Goal: Information Seeking & Learning: Find specific page/section

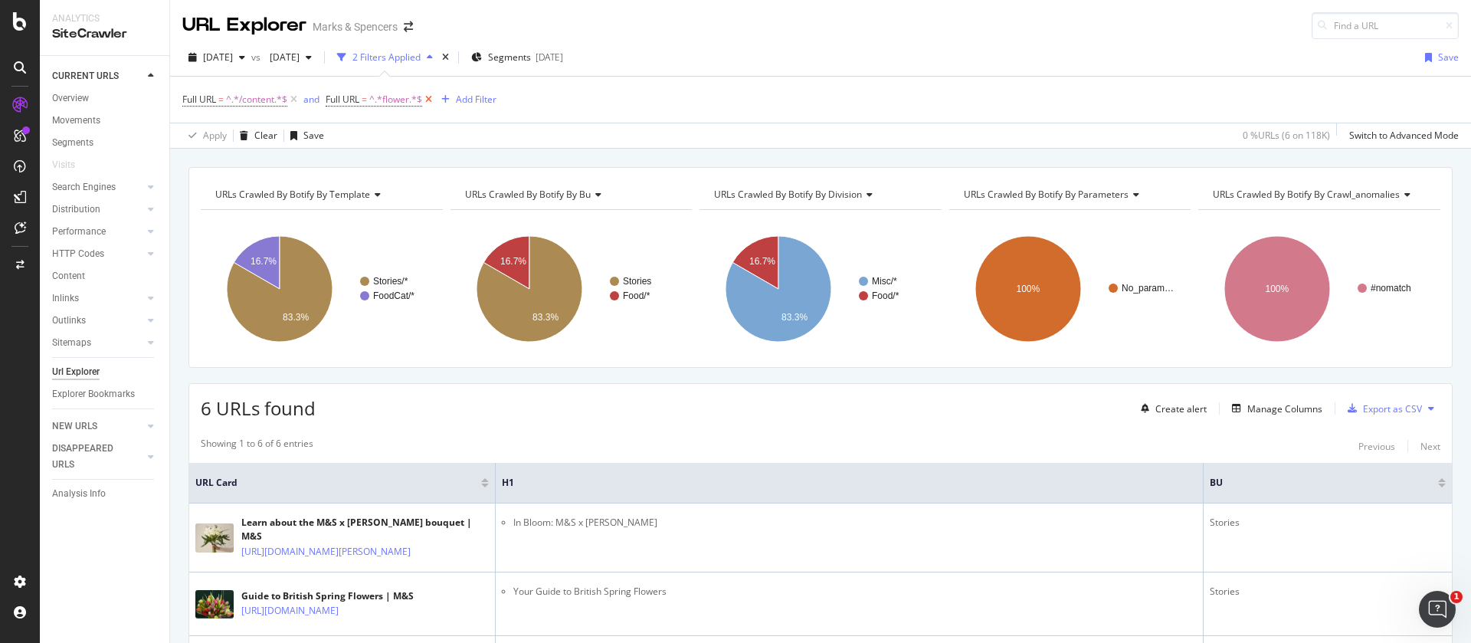
click at [432, 97] on icon at bounding box center [428, 99] width 13 height 15
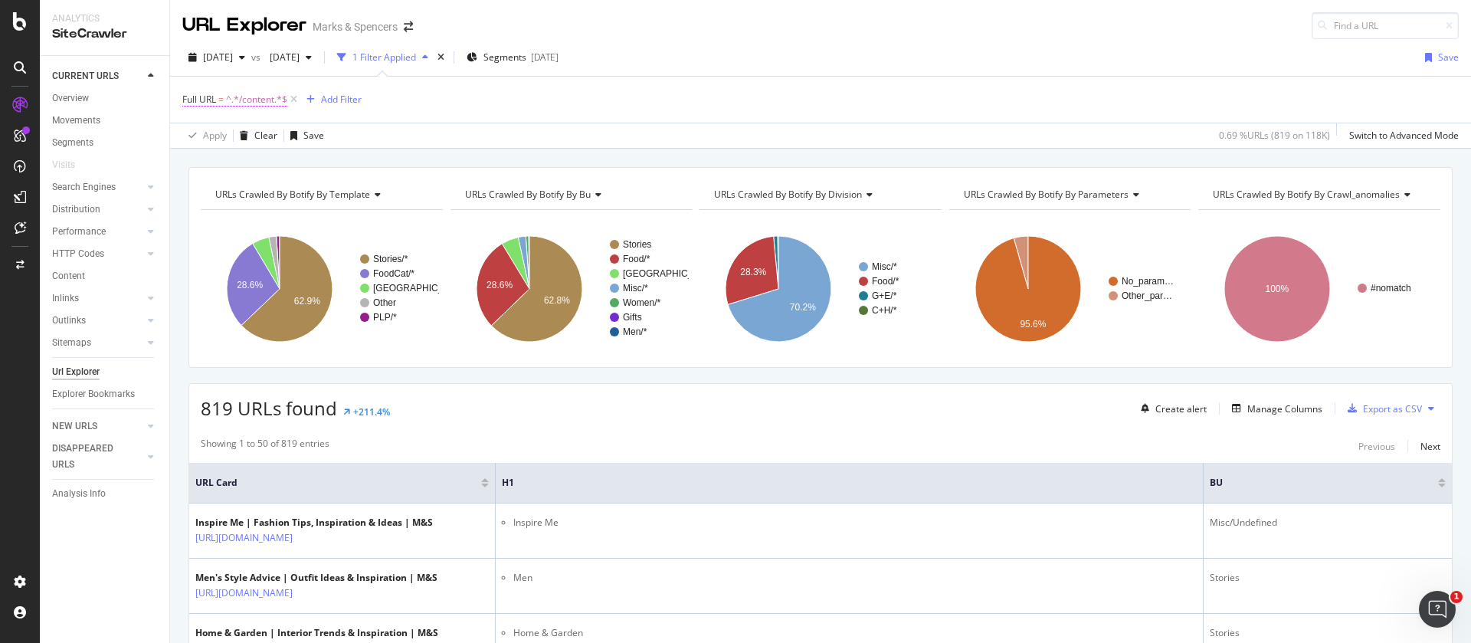
click at [253, 99] on span "^.*/content.*$" at bounding box center [256, 99] width 61 height 21
click at [235, 165] on input "/content" at bounding box center [268, 163] width 145 height 25
type input "bundles"
click at [349, 195] on div "Apply" at bounding box center [352, 195] width 24 height 13
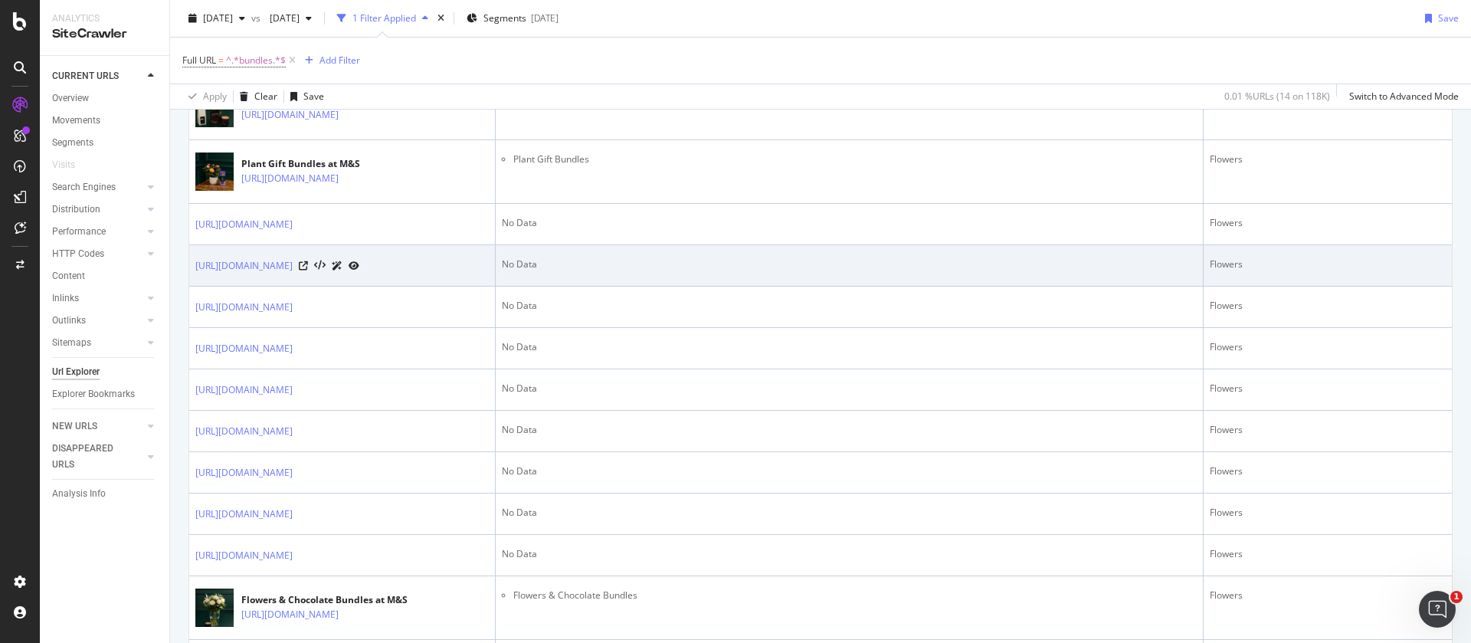
scroll to position [460, 0]
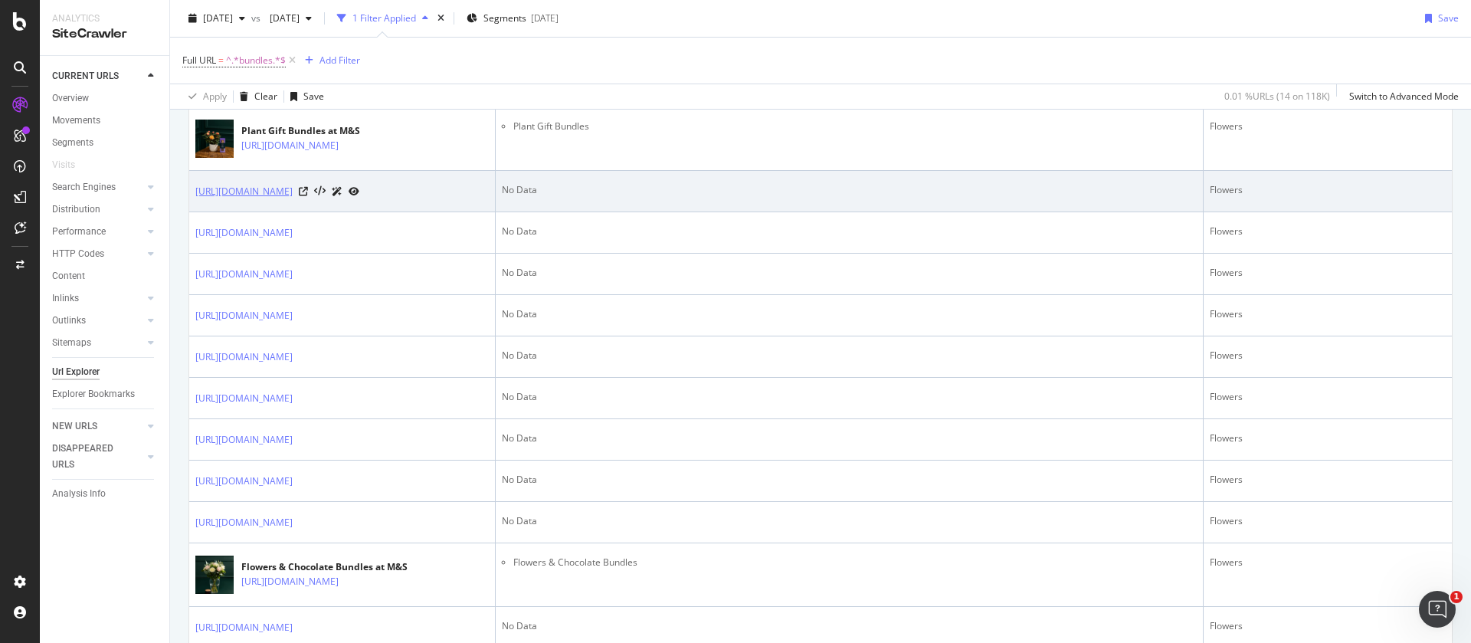
drag, startPoint x: 372, startPoint y: 205, endPoint x: 344, endPoint y: 217, distance: 30.2
click at [293, 199] on link "[URL][DOMAIN_NAME]" at bounding box center [243, 191] width 97 height 15
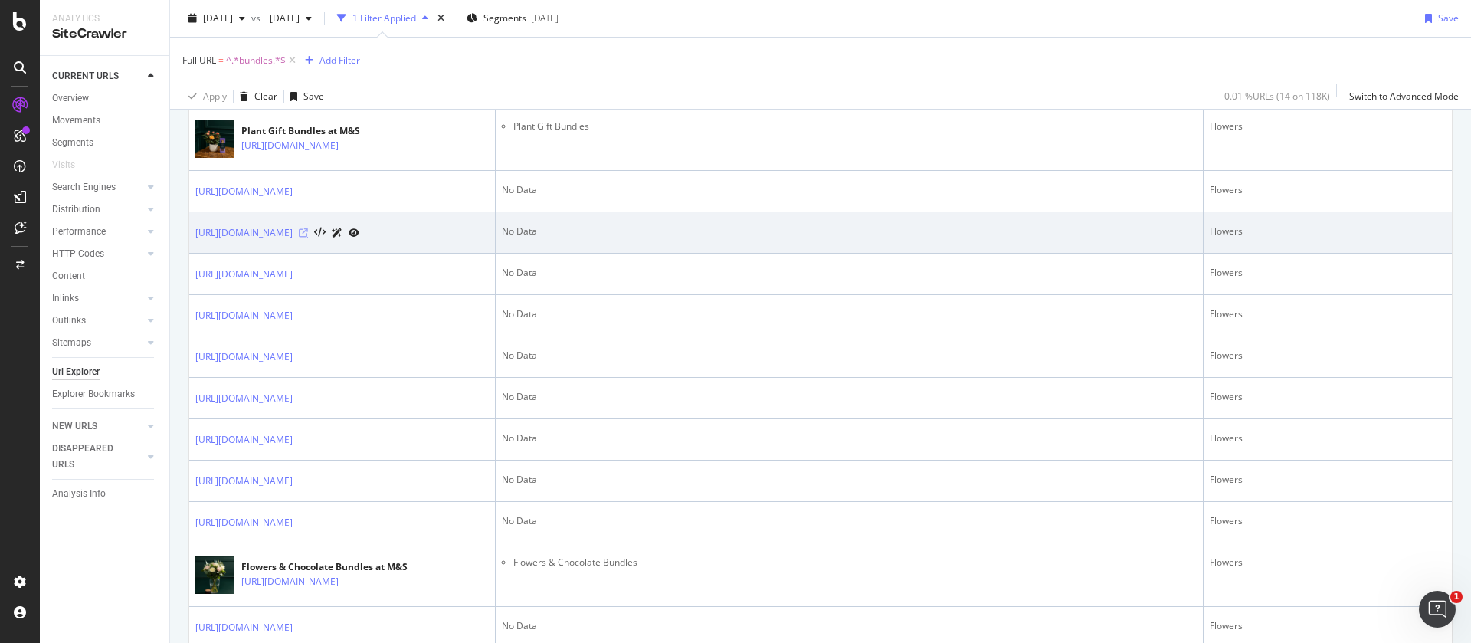
click at [308, 238] on icon at bounding box center [303, 232] width 9 height 9
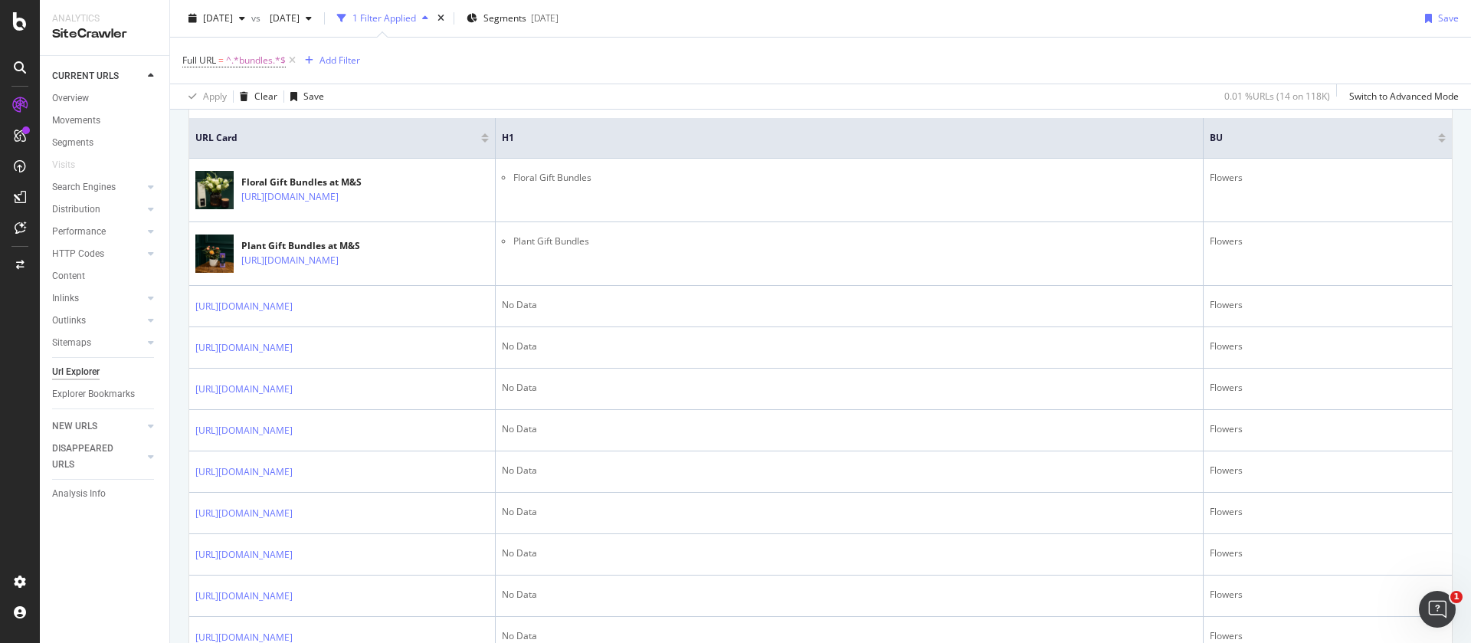
scroll to position [230, 0]
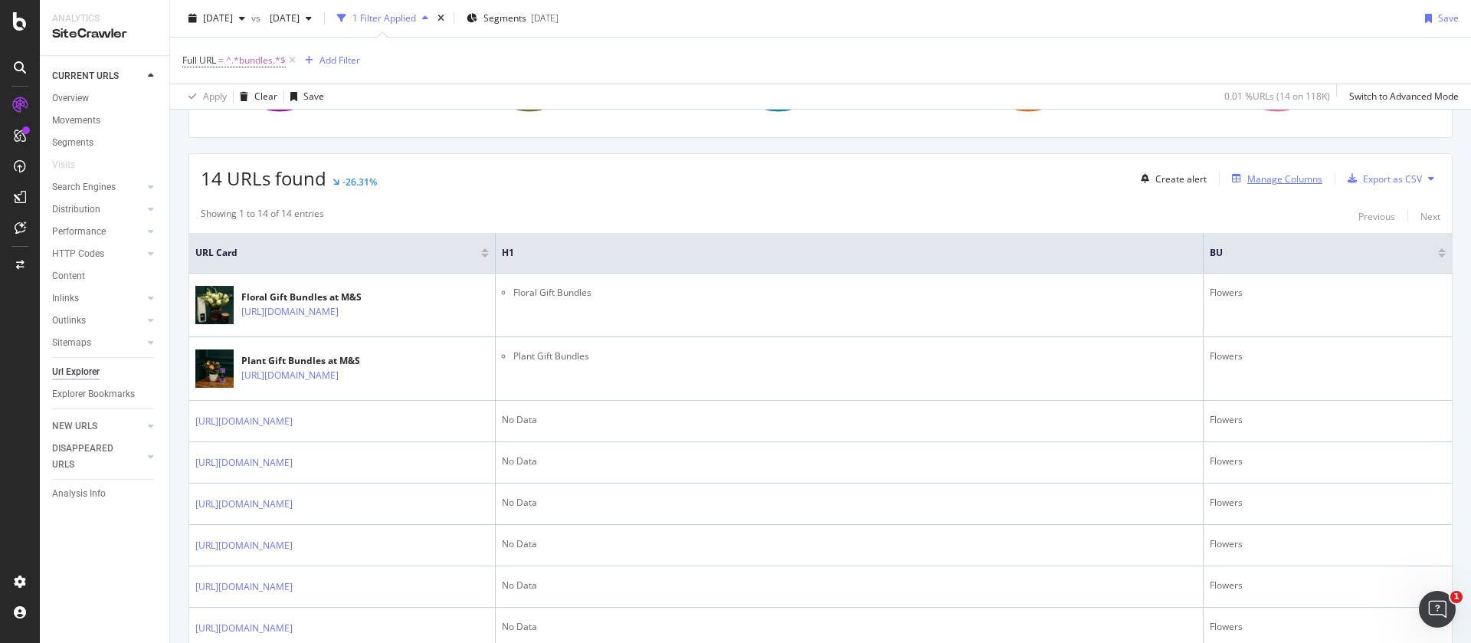
click at [1274, 173] on div "Manage Columns" at bounding box center [1284, 178] width 75 height 13
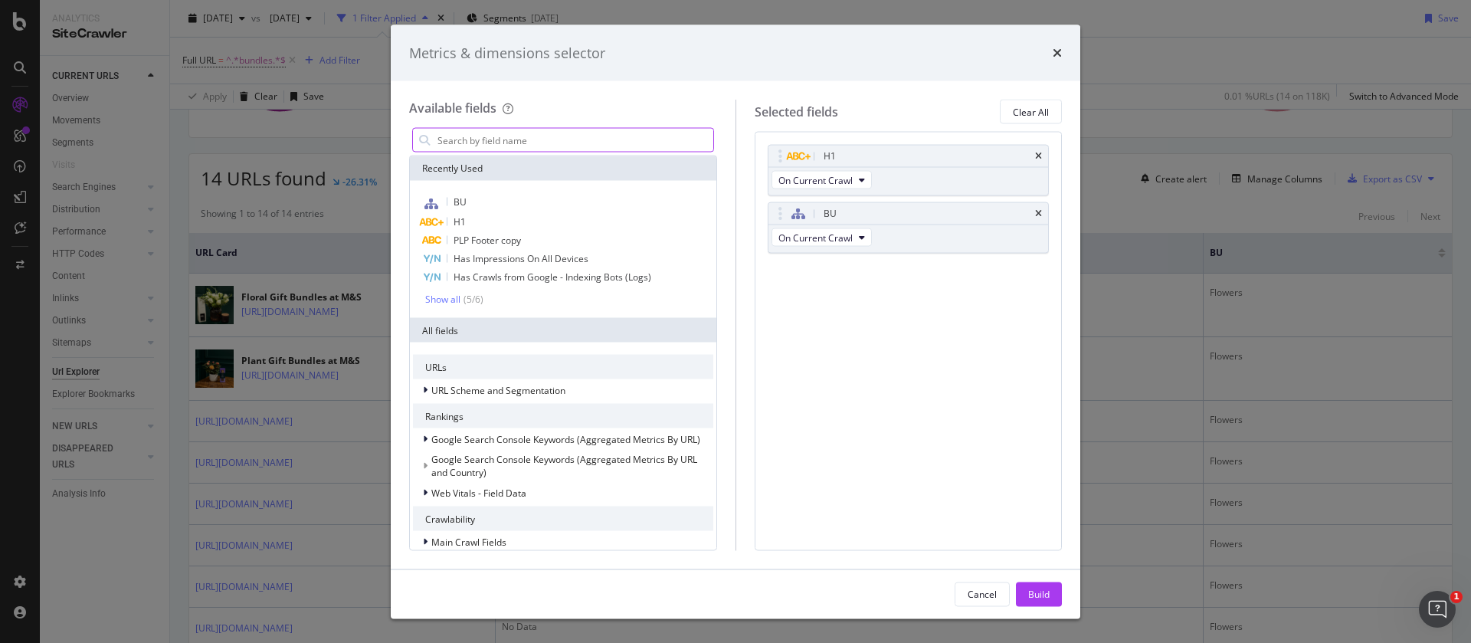
click at [511, 131] on input "modal" at bounding box center [574, 140] width 277 height 23
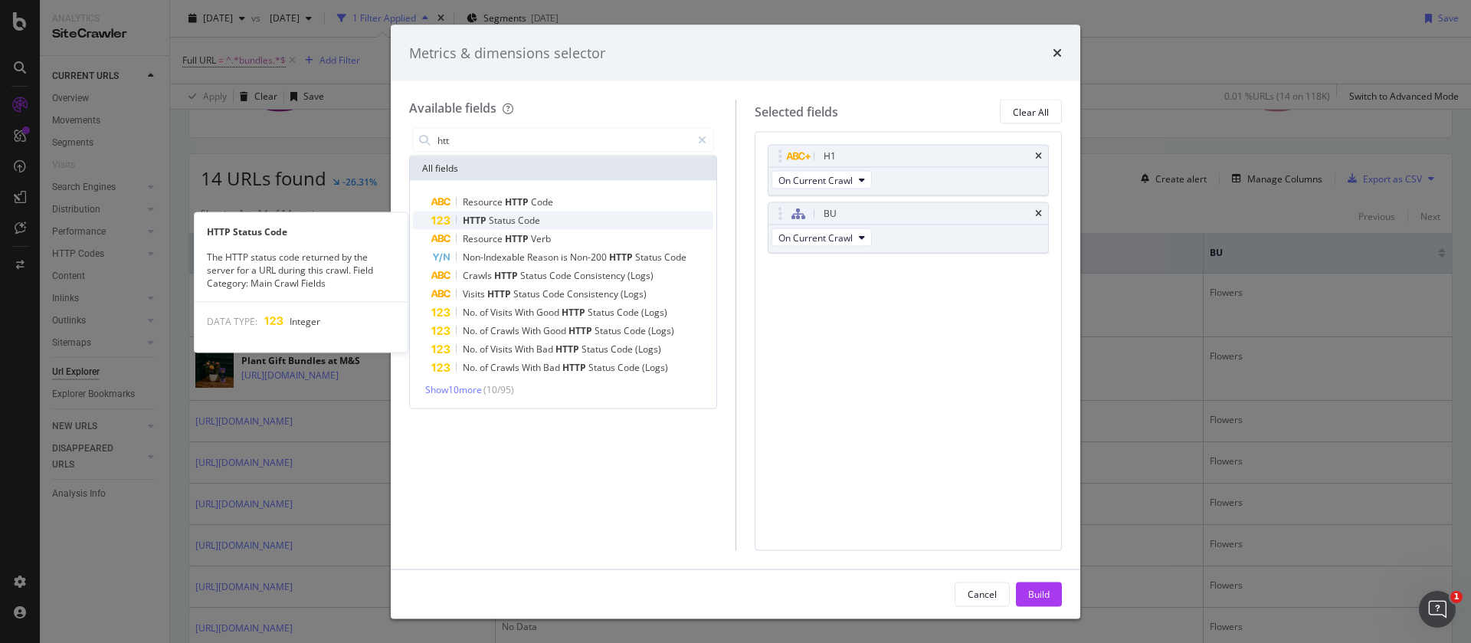
type input "htt"
click at [524, 222] on span "Code" at bounding box center [529, 220] width 22 height 13
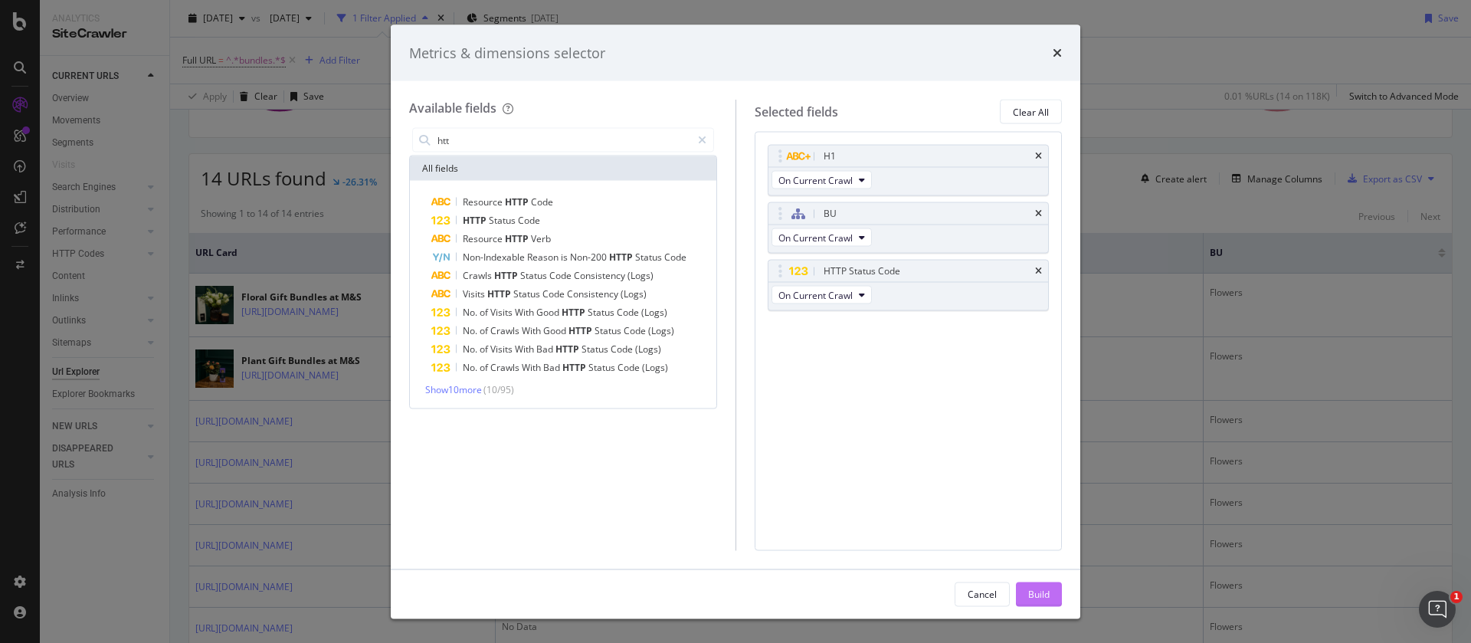
click at [1046, 590] on div "Build" at bounding box center [1038, 593] width 21 height 13
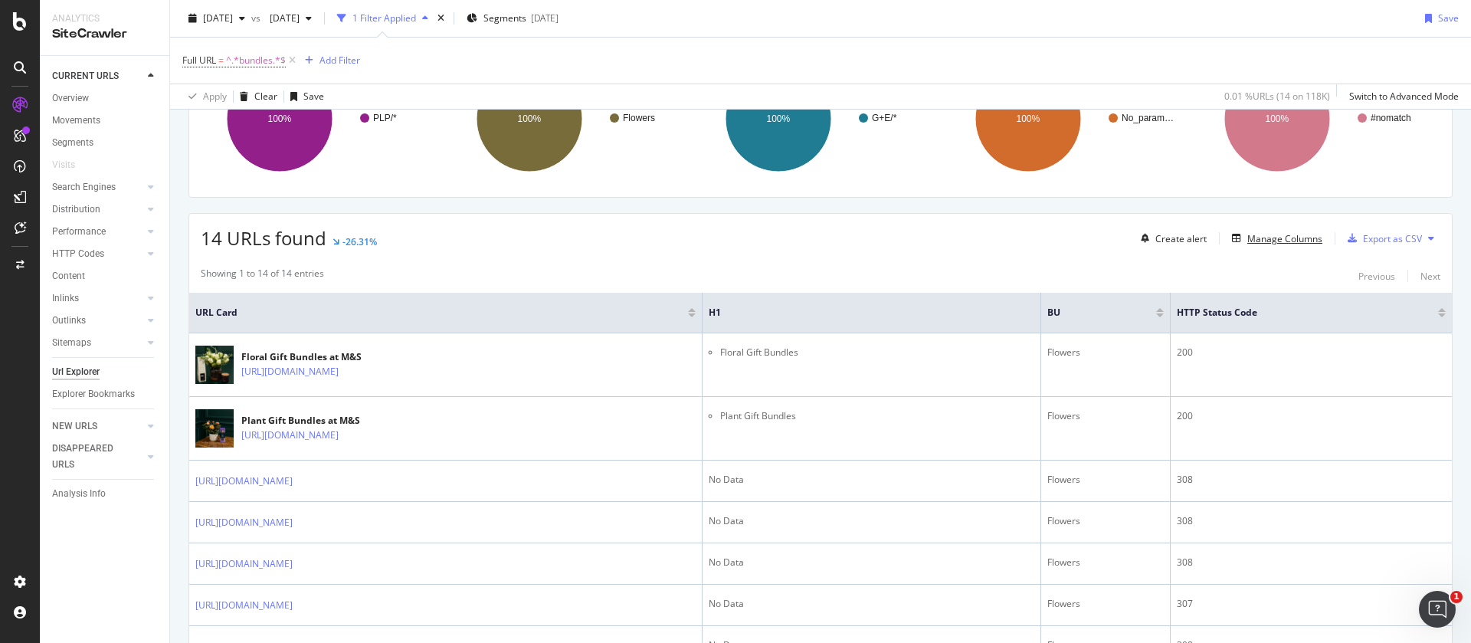
scroll to position [135, 0]
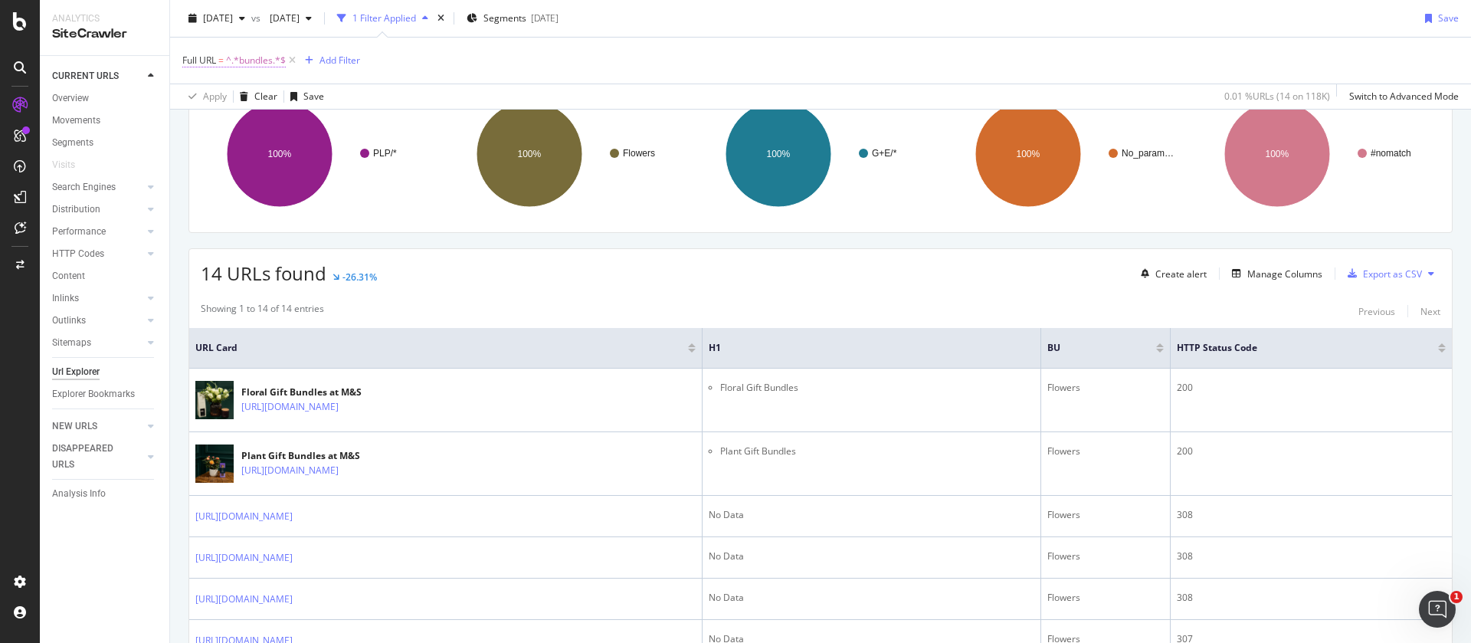
click at [250, 60] on span "^.*bundles.*$" at bounding box center [256, 60] width 60 height 21
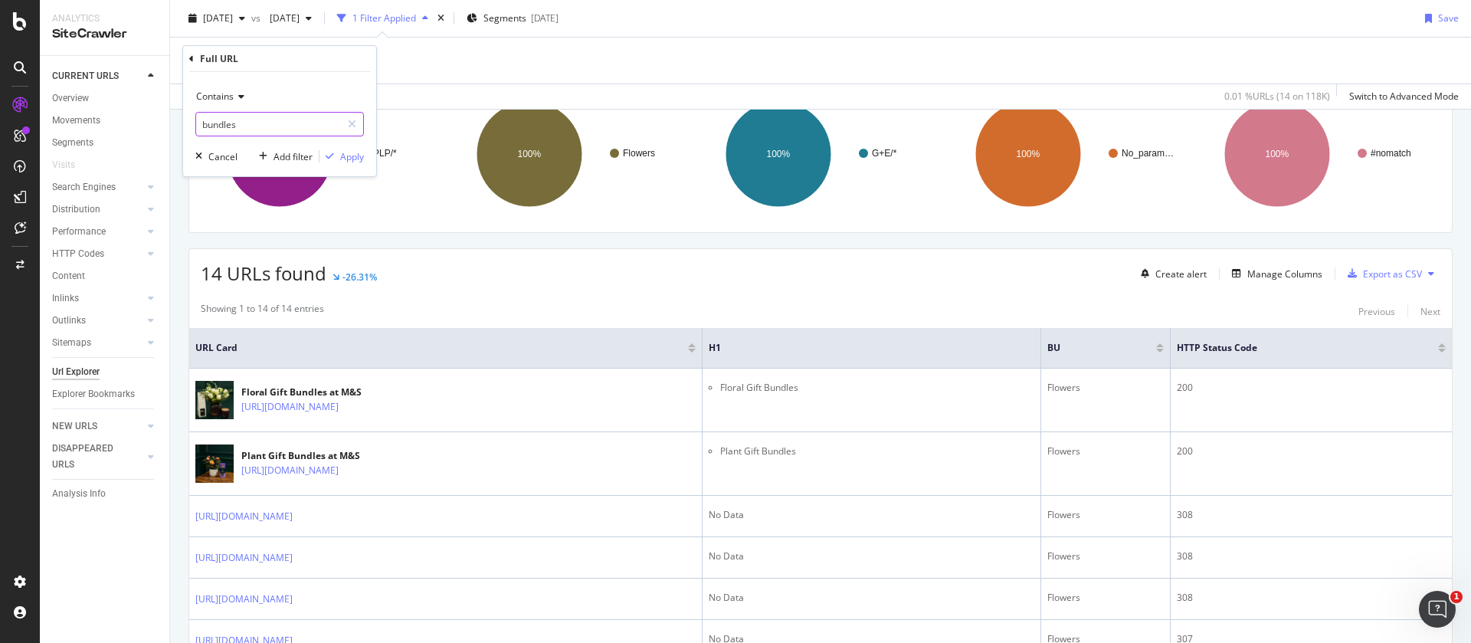
click at [230, 134] on input "bundles" at bounding box center [268, 124] width 145 height 25
type input "daffodil"
click at [340, 158] on div "Apply" at bounding box center [352, 156] width 24 height 13
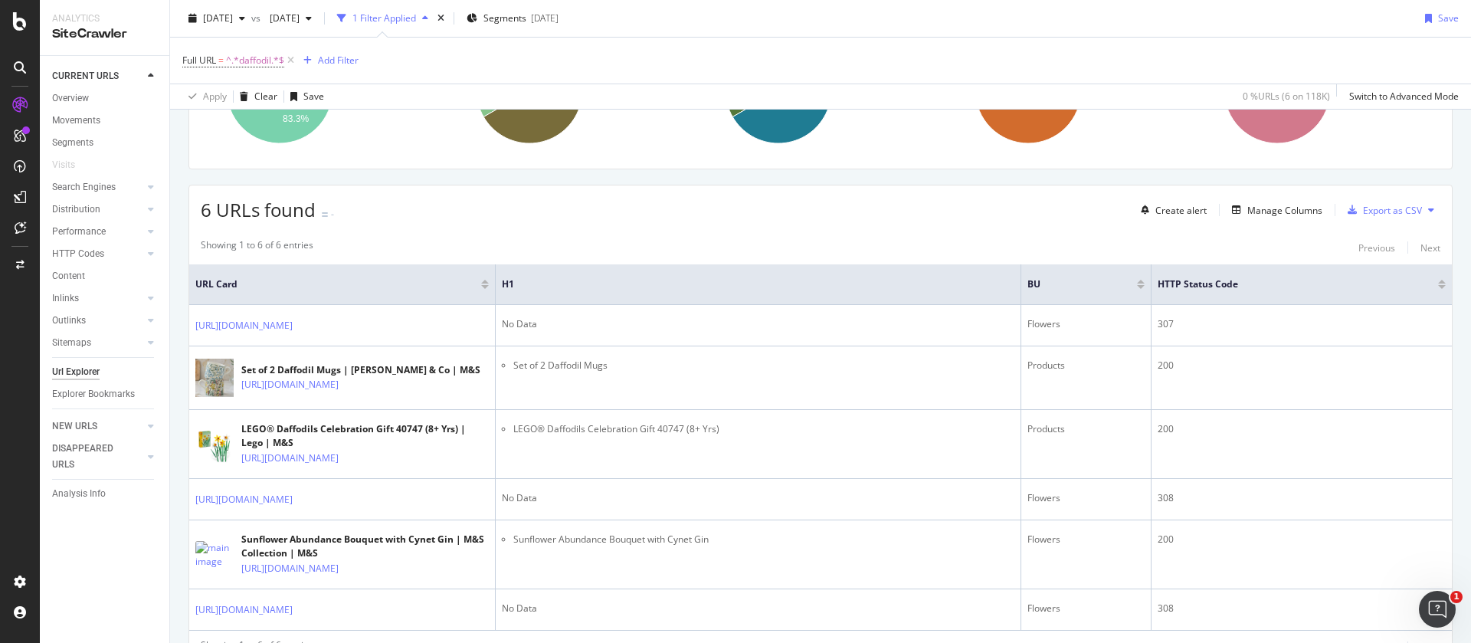
scroll to position [230, 0]
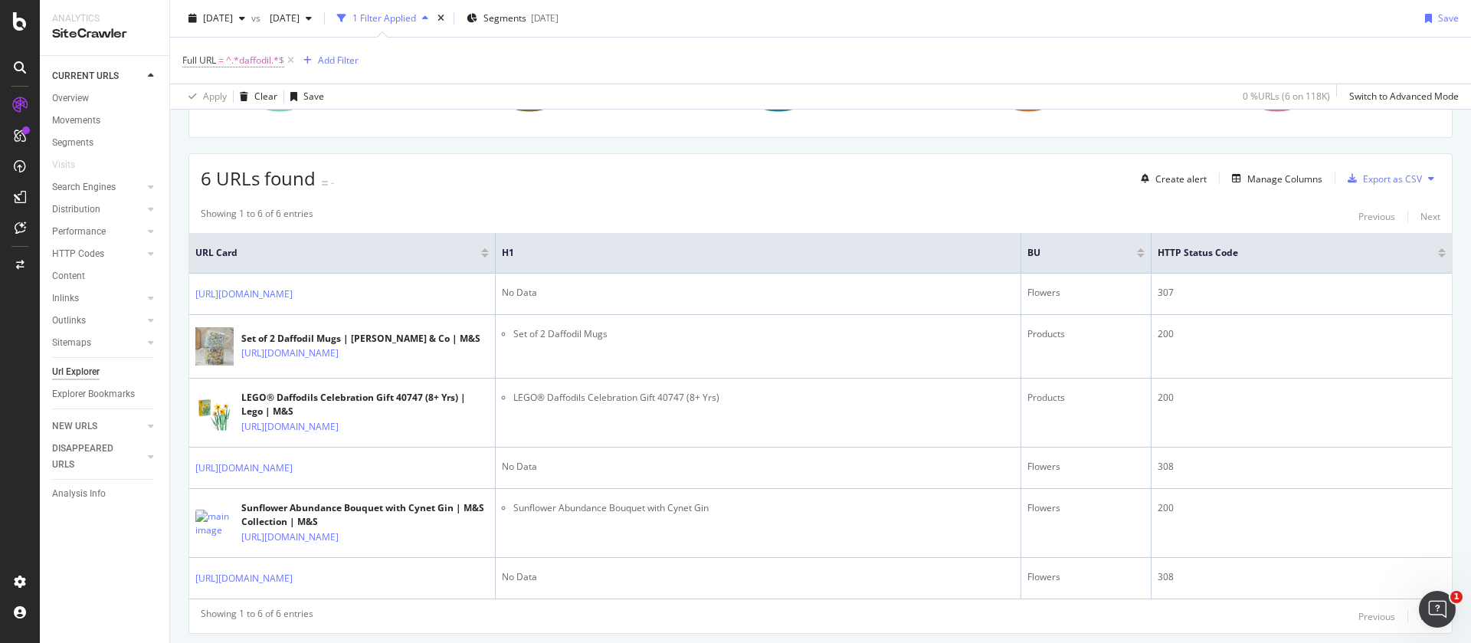
click at [238, 56] on span "^.*daffodil.*$" at bounding box center [255, 60] width 58 height 21
click at [289, 113] on input "daffodil" at bounding box center [268, 124] width 145 height 25
type input "sunflower"
click at [351, 156] on div "Apply" at bounding box center [352, 156] width 24 height 13
